Goal: Task Accomplishment & Management: Use online tool/utility

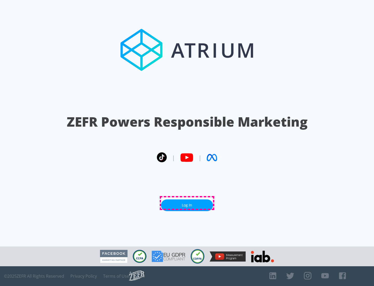
click at [187, 203] on link "Log In" at bounding box center [187, 205] width 52 height 12
